Goal: Check status

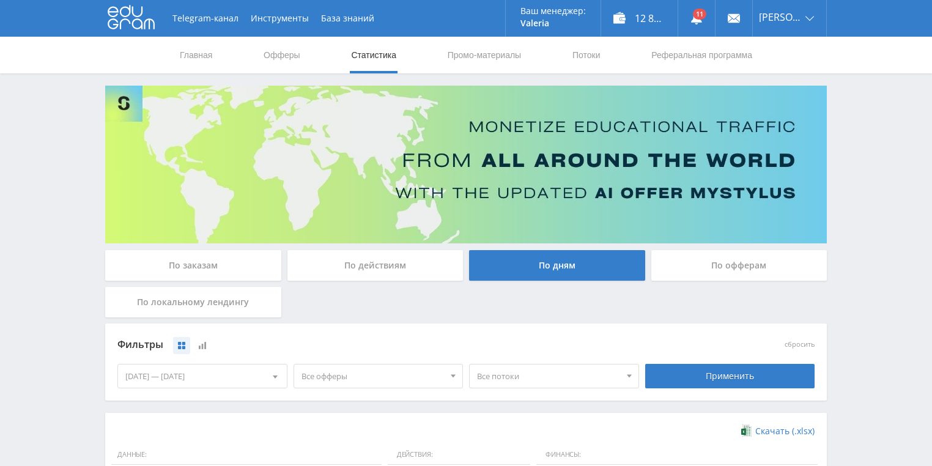
scroll to position [49, 0]
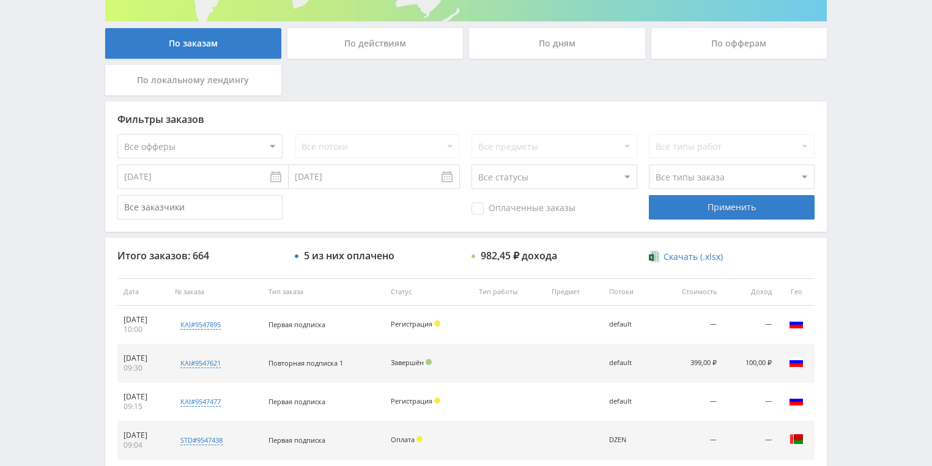
scroll to position [245, 0]
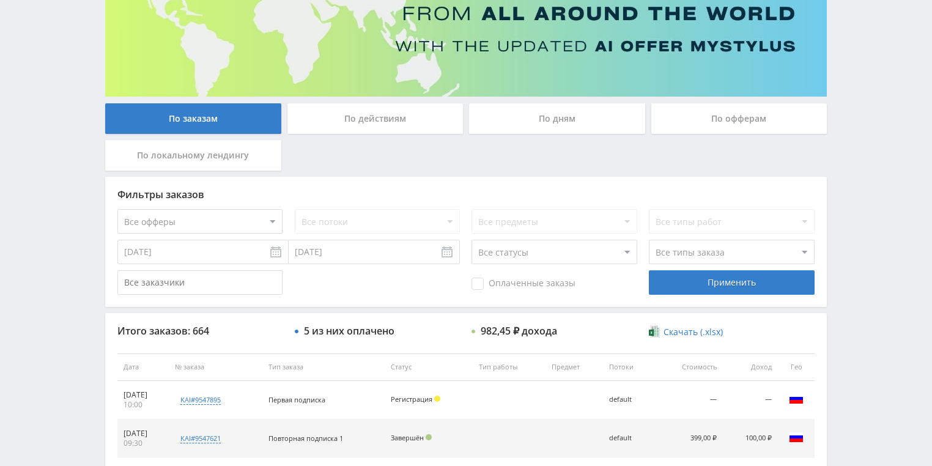
click at [401, 117] on div "По действиям" at bounding box center [376, 118] width 176 height 31
click at [0, 0] on input "По действиям" at bounding box center [0, 0] width 0 height 0
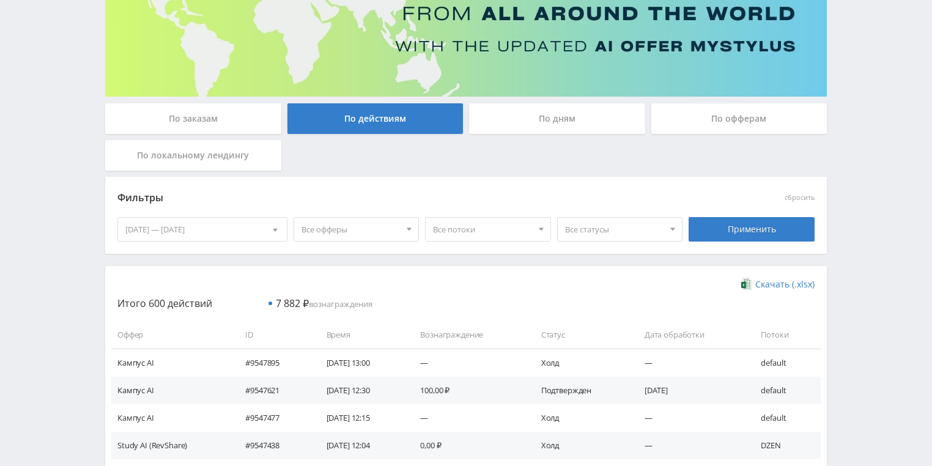
click at [555, 122] on div "По дням" at bounding box center [557, 118] width 176 height 31
click at [0, 0] on input "По дням" at bounding box center [0, 0] width 0 height 0
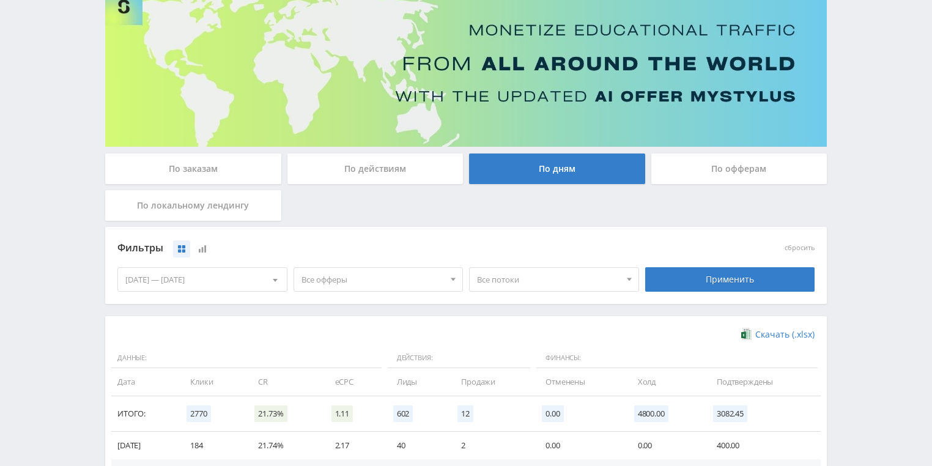
scroll to position [0, 0]
